Goal: Task Accomplishment & Management: Manage account settings

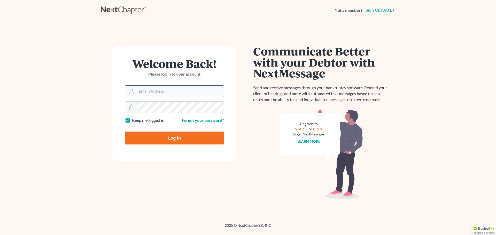
click at [164, 92] on input "Email Address" at bounding box center [180, 91] width 87 height 11
type input "bradfordjudy10@gmail.com"
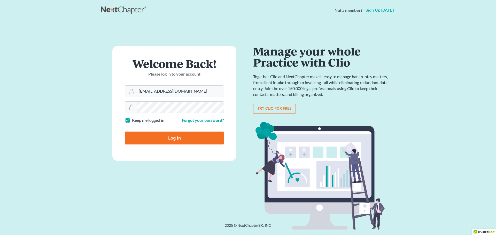
click at [167, 136] on input "Log In" at bounding box center [174, 138] width 99 height 13
type input "Thinking..."
